Goal: Task Accomplishment & Management: Use online tool/utility

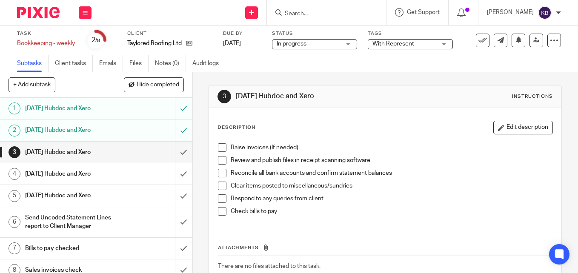
click at [220, 152] on li "Raise invoices (If needed)" at bounding box center [385, 149] width 334 height 13
click at [218, 149] on span at bounding box center [222, 147] width 9 height 9
drag, startPoint x: 218, startPoint y: 160, endPoint x: 222, endPoint y: 165, distance: 6.9
click at [219, 160] on span at bounding box center [222, 160] width 9 height 9
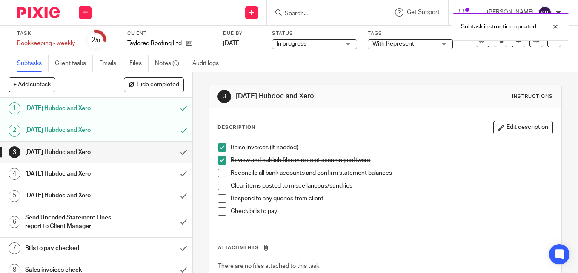
click at [219, 174] on span at bounding box center [222, 173] width 9 height 9
drag, startPoint x: 217, startPoint y: 189, endPoint x: 218, endPoint y: 194, distance: 5.6
click at [218, 190] on span at bounding box center [222, 186] width 9 height 9
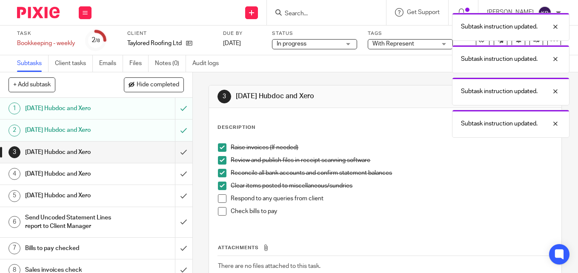
click at [220, 210] on span at bounding box center [222, 211] width 9 height 9
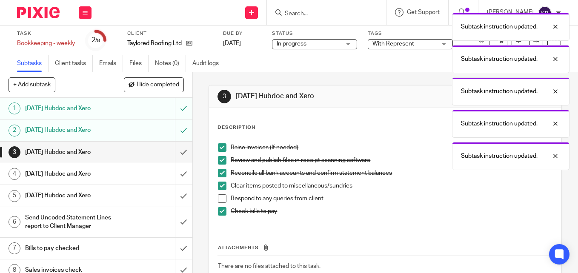
click at [219, 196] on span at bounding box center [222, 198] width 9 height 9
click at [179, 152] on input "submit" at bounding box center [96, 152] width 192 height 21
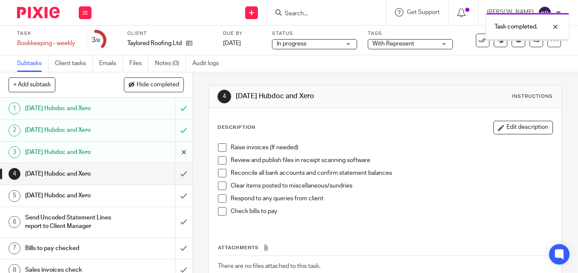
scroll to position [8, 0]
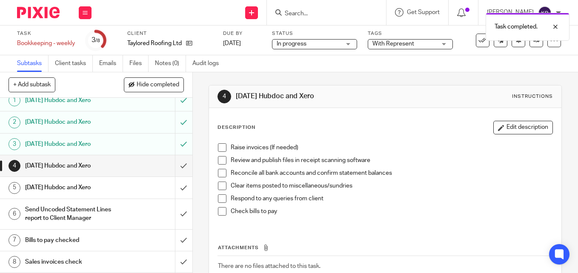
click at [219, 148] on span at bounding box center [222, 147] width 9 height 9
click at [220, 163] on span at bounding box center [222, 160] width 9 height 9
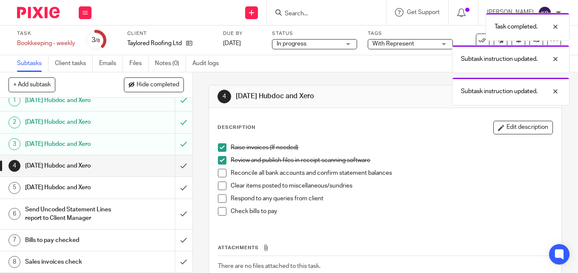
click at [220, 171] on span at bounding box center [222, 173] width 9 height 9
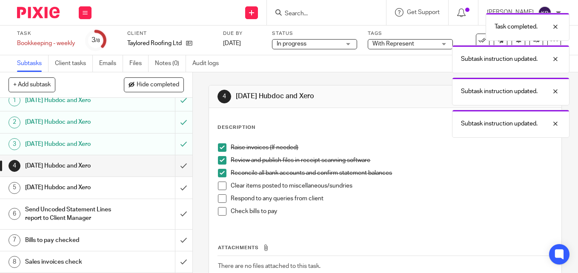
click at [222, 181] on li "Reconcile all bank accounts and confirm statement balances" at bounding box center [385, 175] width 334 height 13
click at [219, 190] on li "Clear items posted to miscellaneous/sundries" at bounding box center [385, 188] width 334 height 13
click at [219, 197] on span at bounding box center [222, 198] width 9 height 9
click at [219, 186] on span at bounding box center [222, 186] width 9 height 9
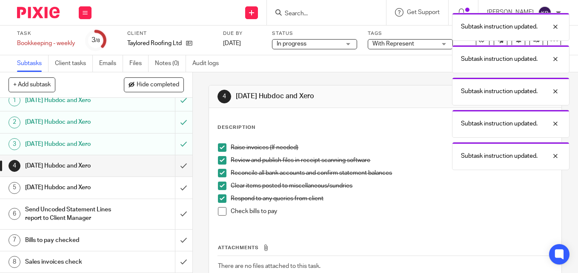
click at [218, 209] on span at bounding box center [222, 211] width 9 height 9
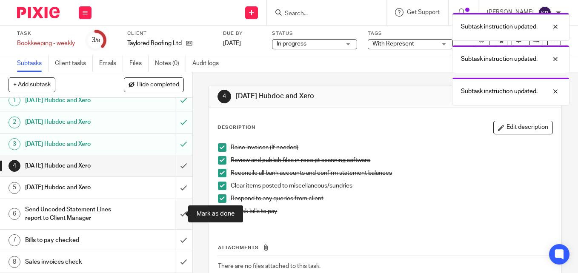
click at [175, 216] on input "submit" at bounding box center [96, 214] width 192 height 30
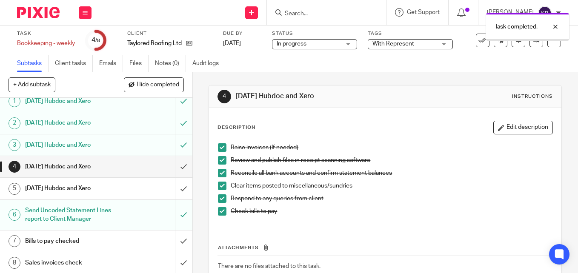
scroll to position [8, 0]
click at [173, 240] on input "submit" at bounding box center [96, 240] width 192 height 21
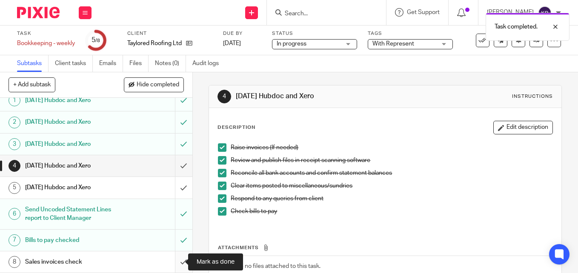
click at [173, 261] on input "submit" at bounding box center [96, 261] width 192 height 21
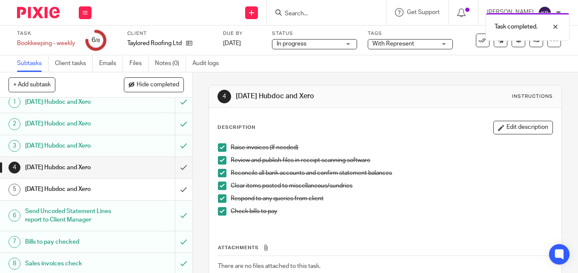
scroll to position [8, 0]
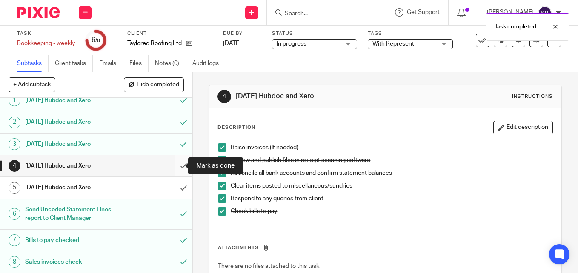
click at [175, 168] on input "submit" at bounding box center [96, 165] width 192 height 21
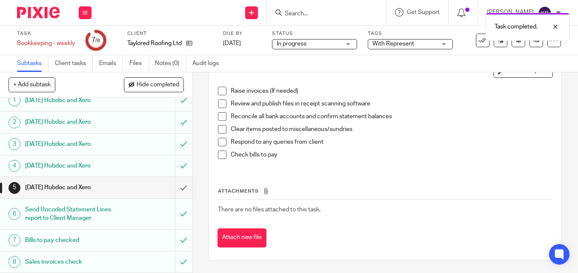
scroll to position [57, 0]
click at [42, 13] on img at bounding box center [38, 12] width 43 height 11
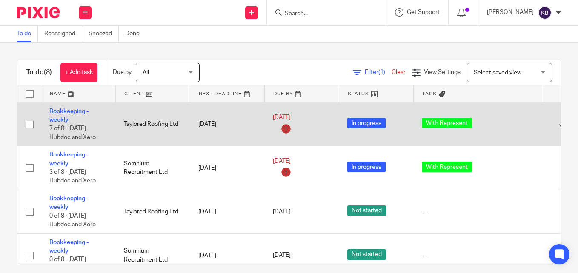
click at [57, 114] on link "Bookkeeping - weekly" at bounding box center [68, 115] width 39 height 14
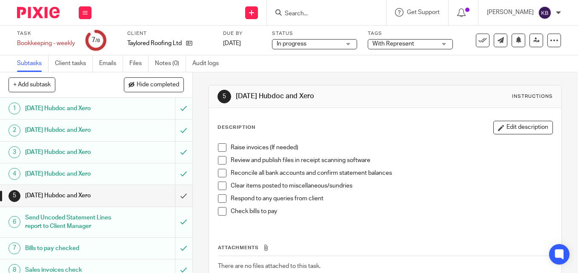
click at [220, 149] on span at bounding box center [222, 147] width 9 height 9
click at [219, 159] on span at bounding box center [222, 160] width 9 height 9
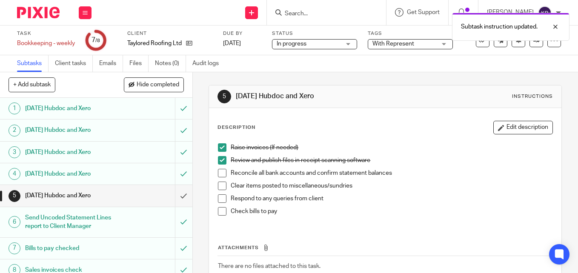
click at [219, 175] on span at bounding box center [222, 173] width 9 height 9
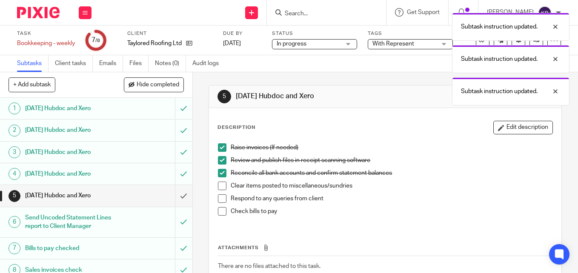
click at [218, 188] on span at bounding box center [222, 186] width 9 height 9
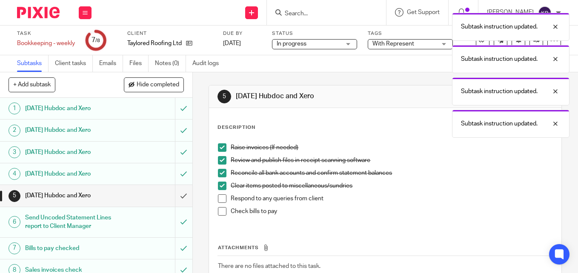
click at [220, 209] on span at bounding box center [222, 211] width 9 height 9
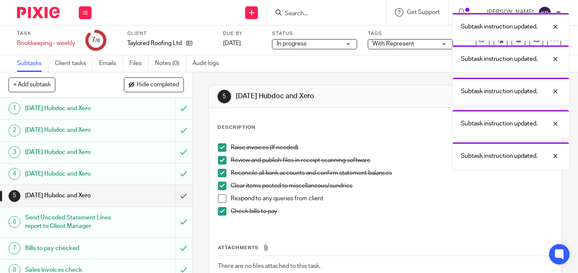
click at [219, 202] on span at bounding box center [222, 198] width 9 height 9
click at [178, 198] on input "submit" at bounding box center [96, 195] width 192 height 21
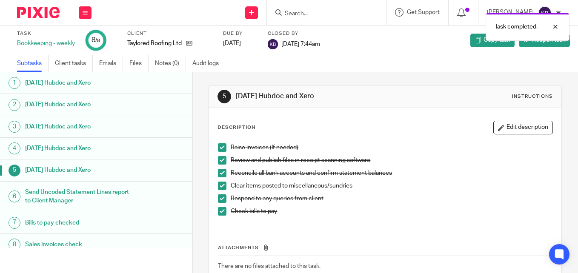
click at [39, 8] on img at bounding box center [38, 12] width 43 height 11
